Goal: Task Accomplishment & Management: Manage account settings

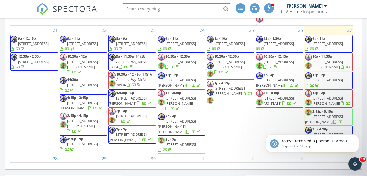
scroll to position [346, 0]
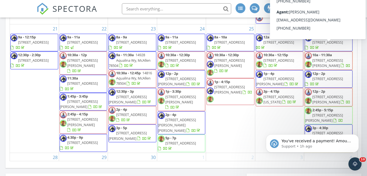
click at [341, 58] on span "1012 N Buxton Ave, Edinburg NULL" at bounding box center [328, 63] width 31 height 10
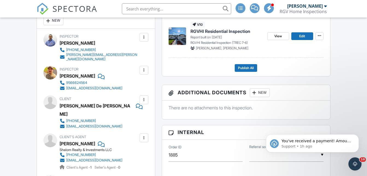
scroll to position [137, 0]
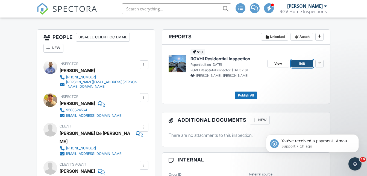
click at [303, 65] on span "Edit" at bounding box center [302, 63] width 6 height 5
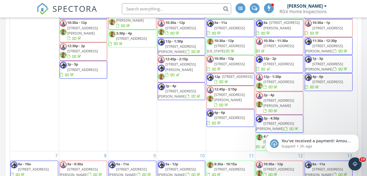
scroll to position [137, 0]
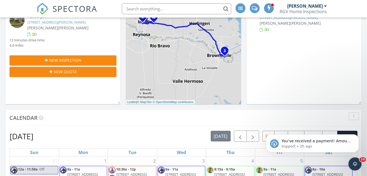
click at [153, 5] on input "text" at bounding box center [176, 8] width 109 height 11
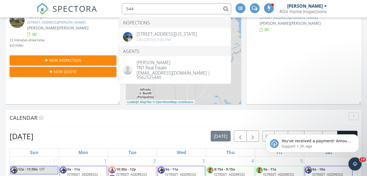
type input "544"
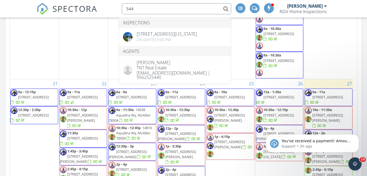
scroll to position [518, 0]
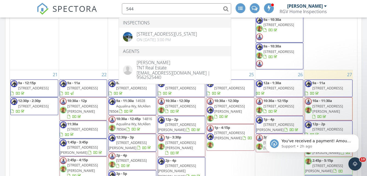
click at [324, 126] on body "You've received a payment! Amount $325.00 Fee $0.00 Net $325.00 Transaction # p…" at bounding box center [312, 142] width 105 height 34
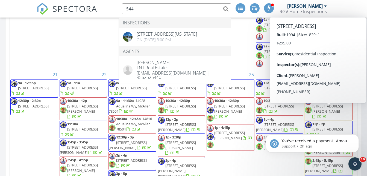
click at [325, 125] on body "You've received a payment! Amount $325.00 Fee $0.00 Net $325.00 Transaction # p…" at bounding box center [312, 142] width 105 height 34
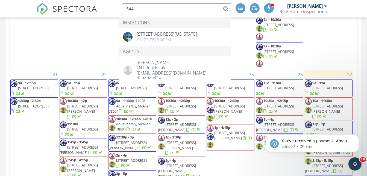
click at [330, 144] on span "3526 Bridget St, Edinburg 78539" at bounding box center [328, 149] width 31 height 10
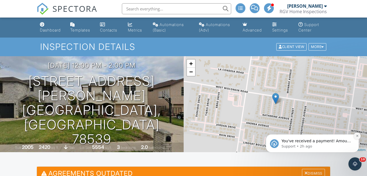
click at [359, 135] on icon "Dismiss notification" at bounding box center [357, 135] width 3 height 3
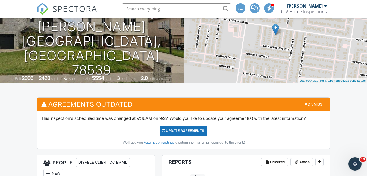
scroll to position [109, 0]
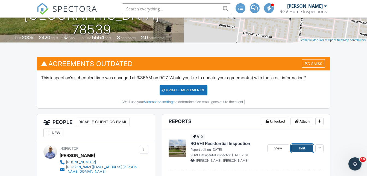
click at [305, 150] on span "Edit" at bounding box center [302, 147] width 6 height 5
